Goal: Task Accomplishment & Management: Complete application form

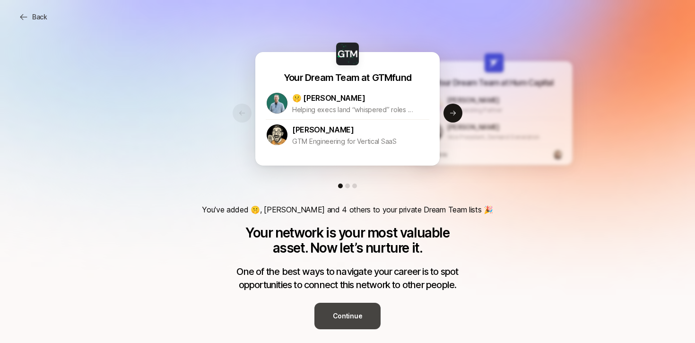
click at [345, 320] on p "Continue" at bounding box center [348, 315] width 30 height 11
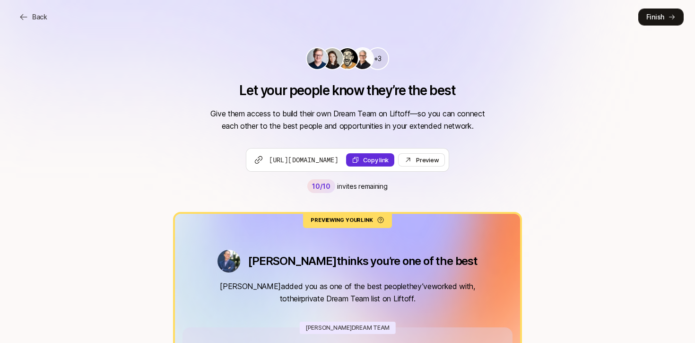
click at [645, 18] on button "Finish" at bounding box center [660, 17] width 45 height 17
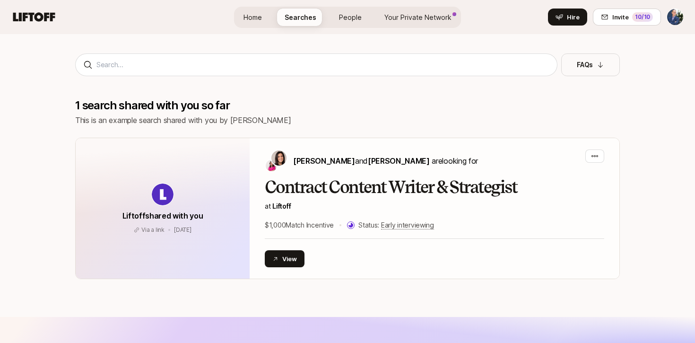
scroll to position [235, 0]
click at [353, 17] on span "People" at bounding box center [350, 17] width 23 height 8
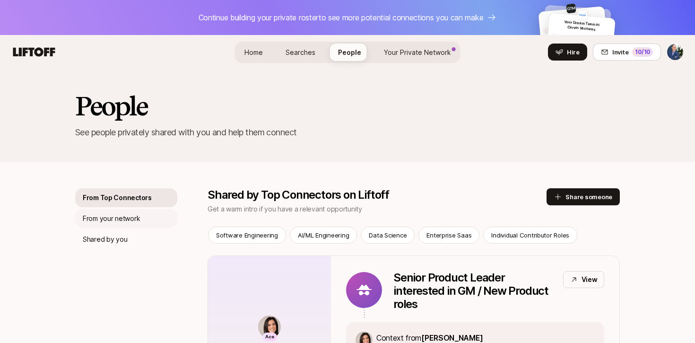
click at [119, 220] on p "From your network" at bounding box center [111, 218] width 57 height 11
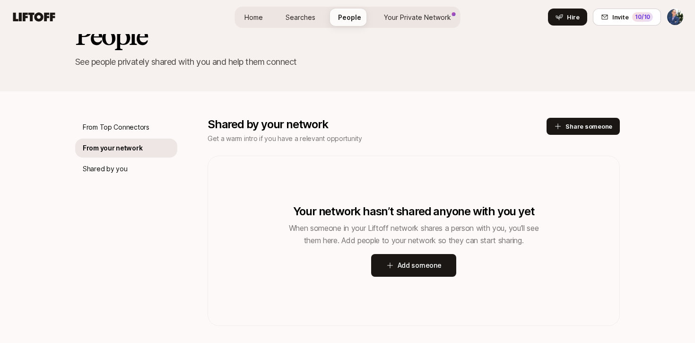
scroll to position [118, 0]
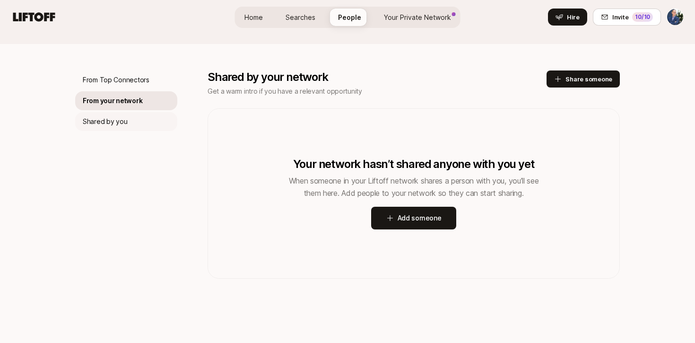
click at [96, 123] on p "Shared by you" at bounding box center [105, 121] width 44 height 11
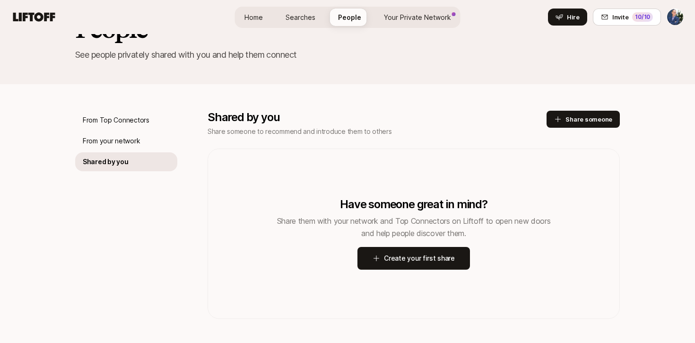
scroll to position [77, 0]
